Goal: Task Accomplishment & Management: Manage account settings

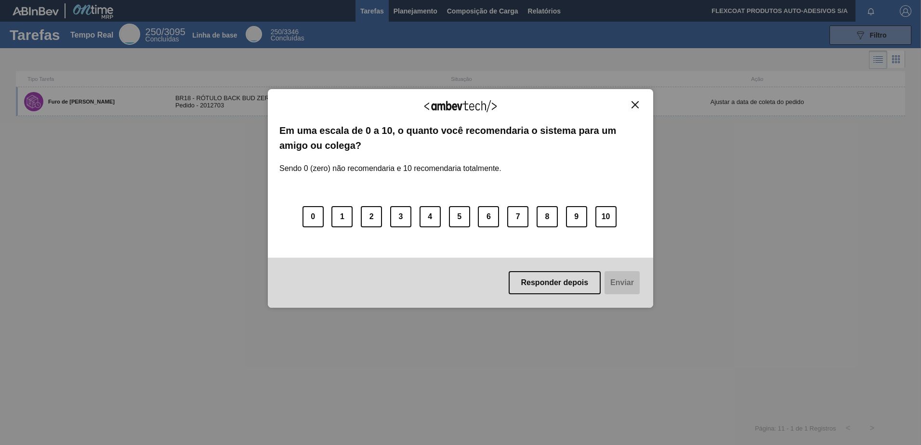
click at [571, 284] on button "Responder depois" at bounding box center [555, 282] width 92 height 23
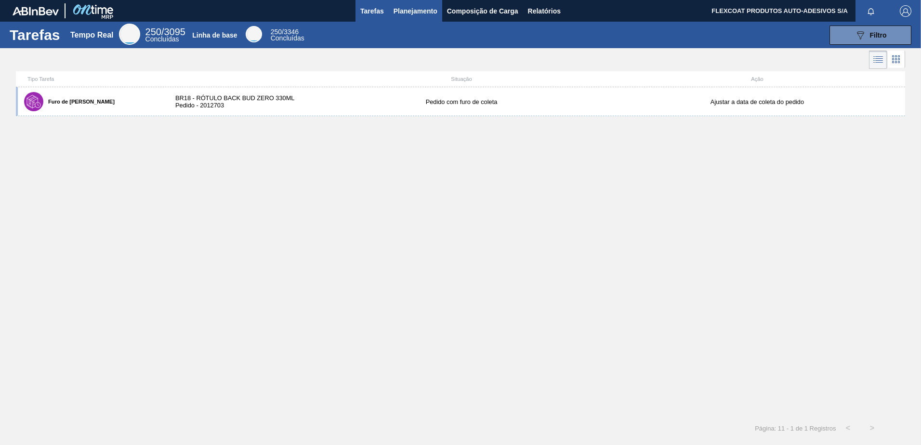
click at [408, 15] on span "Planejamento" at bounding box center [415, 11] width 44 height 12
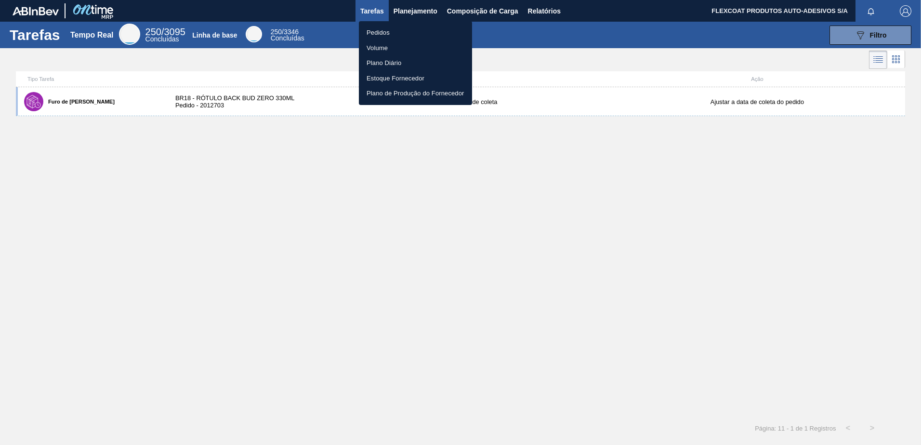
click at [385, 32] on font "Pedidos" at bounding box center [378, 33] width 23 height 10
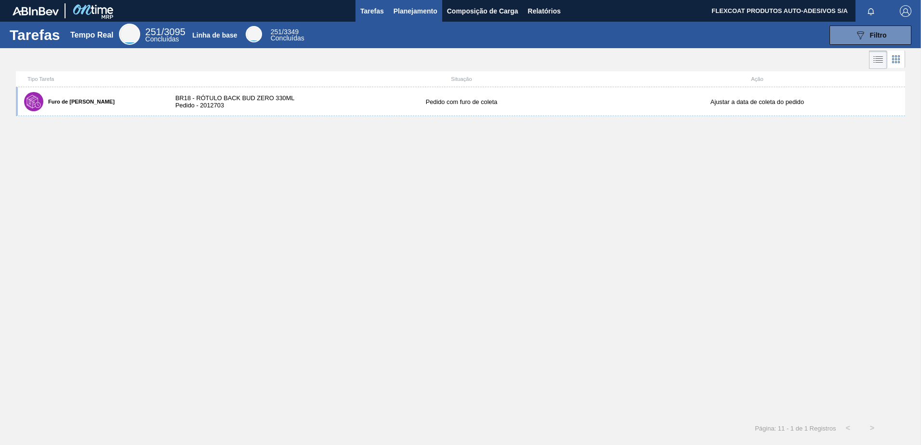
click at [402, 12] on span "Planejamento" at bounding box center [415, 11] width 44 height 12
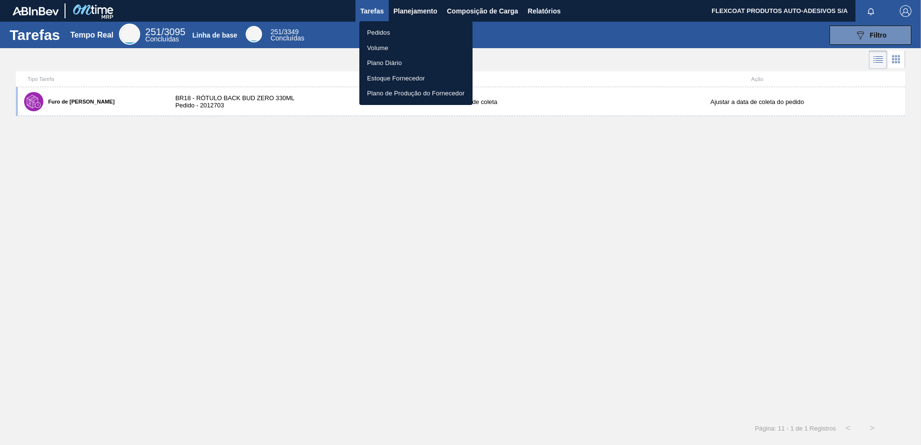
click at [379, 29] on li "Pedidos" at bounding box center [415, 32] width 113 height 15
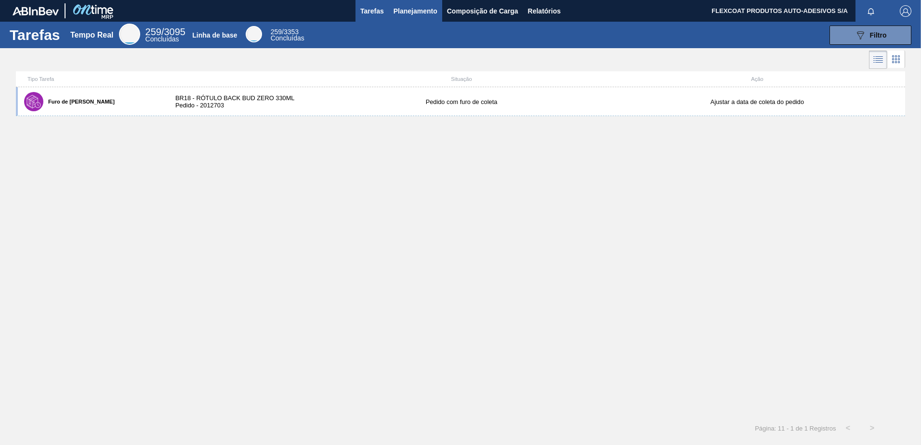
click at [402, 13] on span "Planejamento" at bounding box center [415, 11] width 44 height 12
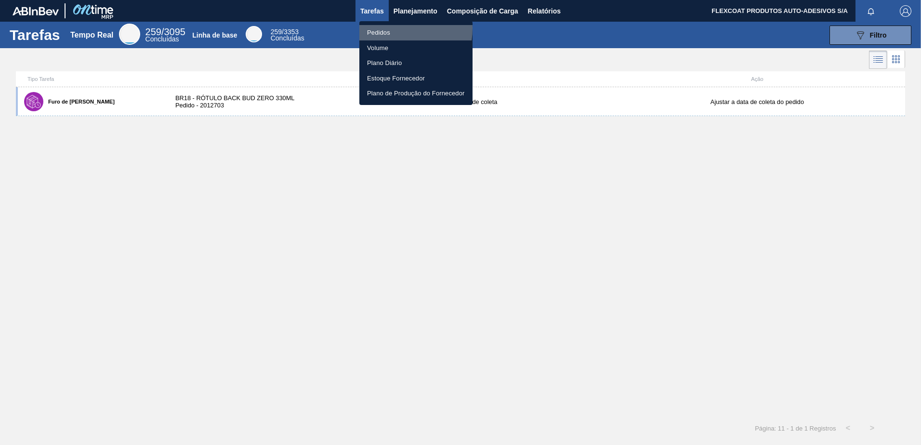
click at [385, 29] on li "Pedidos" at bounding box center [415, 32] width 113 height 15
